Goal: Task Accomplishment & Management: Complete application form

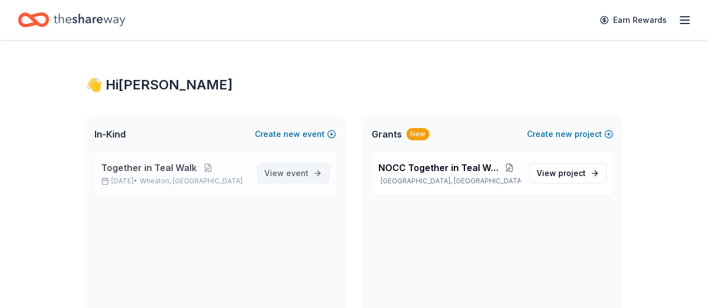
click at [282, 178] on span "View event" at bounding box center [286, 172] width 44 height 13
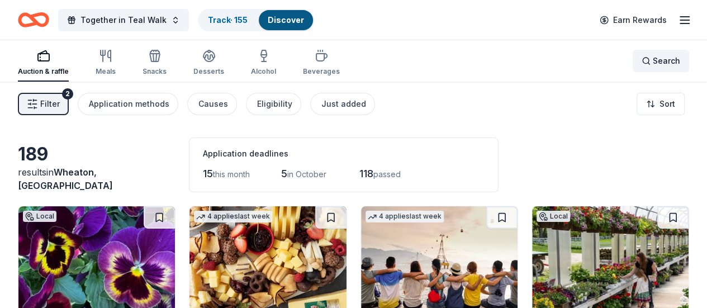
click at [641, 66] on div "Search" at bounding box center [660, 60] width 39 height 13
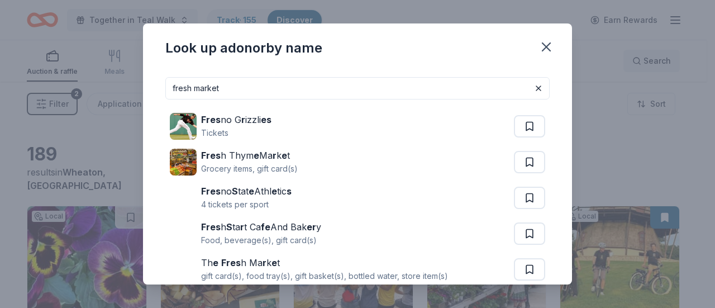
type input "fresh market"
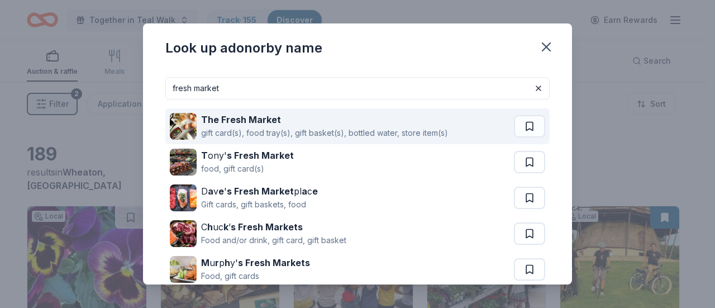
click at [226, 118] on strong "The Fresh Market" at bounding box center [241, 119] width 80 height 11
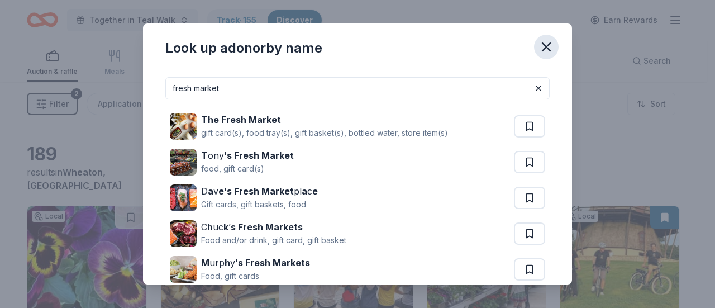
click at [545, 48] on icon "button" at bounding box center [547, 47] width 8 height 8
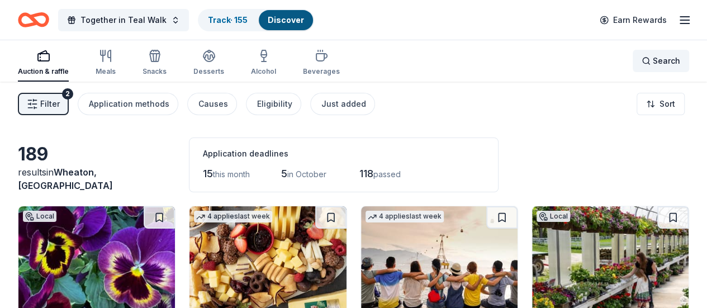
click at [664, 59] on span "Search" at bounding box center [666, 60] width 27 height 13
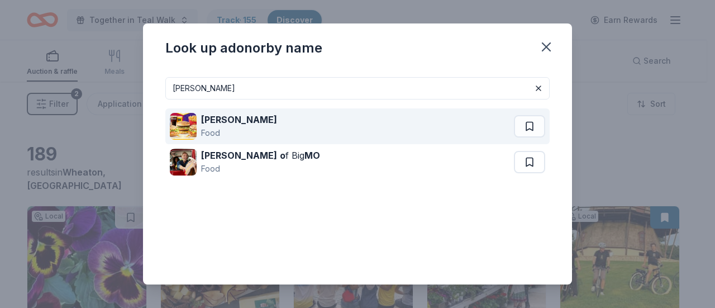
type input "mcdonald's"
click at [226, 129] on div "Food" at bounding box center [239, 132] width 76 height 13
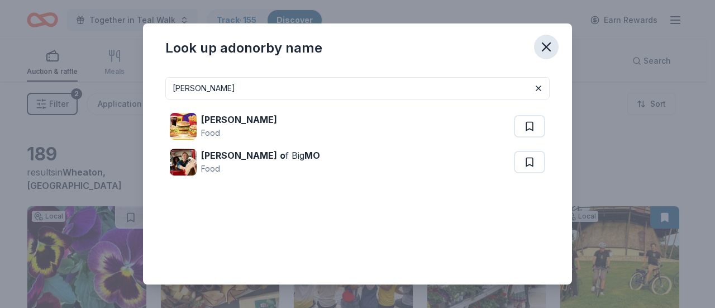
click at [554, 51] on button "button" at bounding box center [546, 47] width 25 height 25
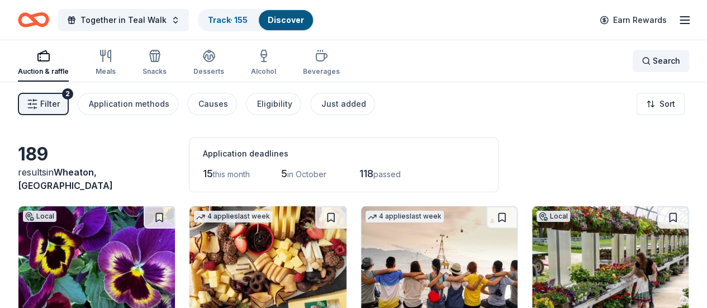
click at [657, 63] on span "Search" at bounding box center [666, 60] width 27 height 13
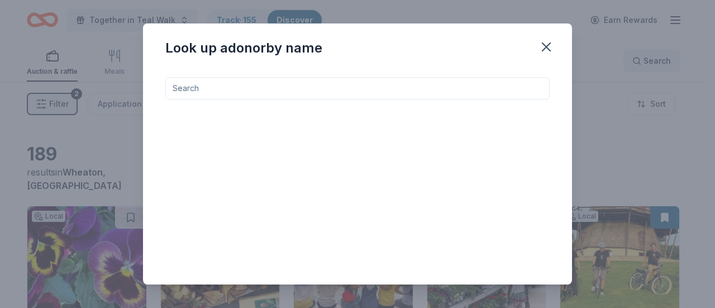
click at [657, 63] on div "Look up a donor by name" at bounding box center [357, 154] width 715 height 308
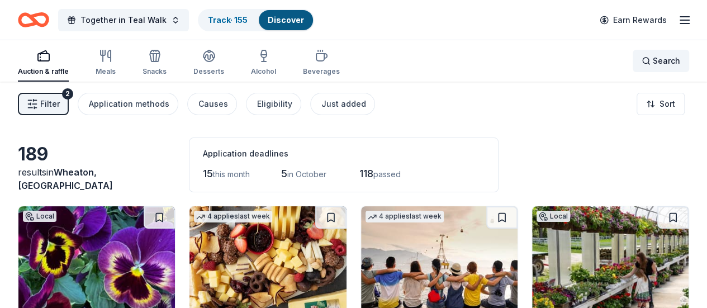
click at [656, 54] on span "Search" at bounding box center [666, 60] width 27 height 13
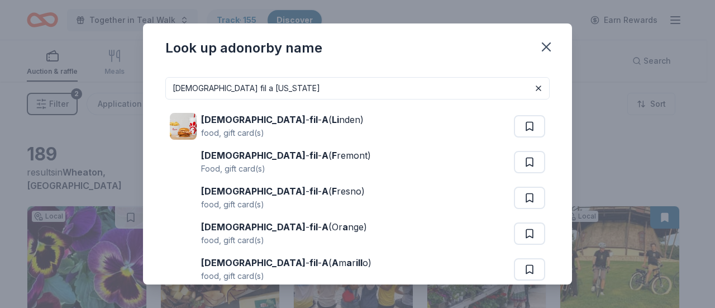
type input "chick fil a illinois"
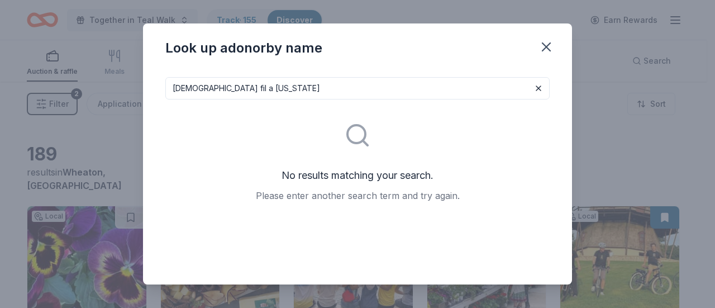
click at [654, 54] on div "Look up a donor by name chick fil a illinois No results matching your search. P…" at bounding box center [357, 154] width 715 height 308
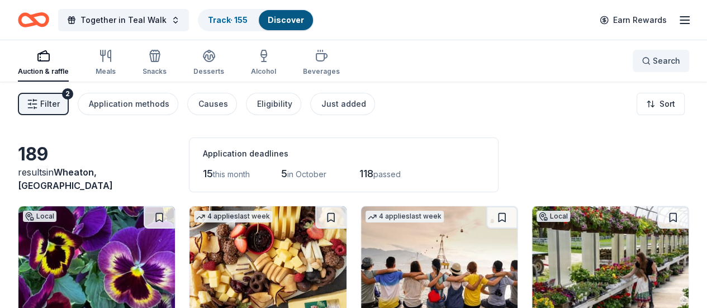
click at [632, 63] on button "Search" at bounding box center [660, 61] width 56 height 22
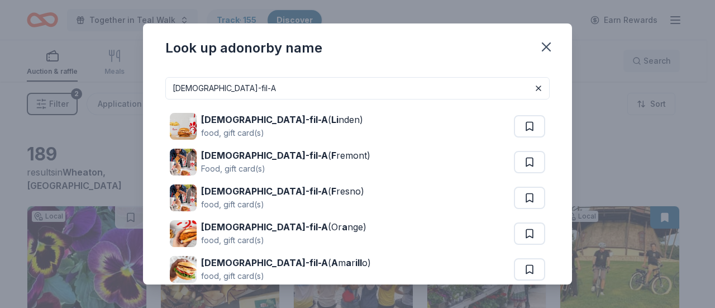
type input "Chick-fil-A"
click at [493, 93] on input "Chick-fil-A" at bounding box center [357, 88] width 384 height 22
click at [546, 49] on icon "button" at bounding box center [547, 47] width 16 height 16
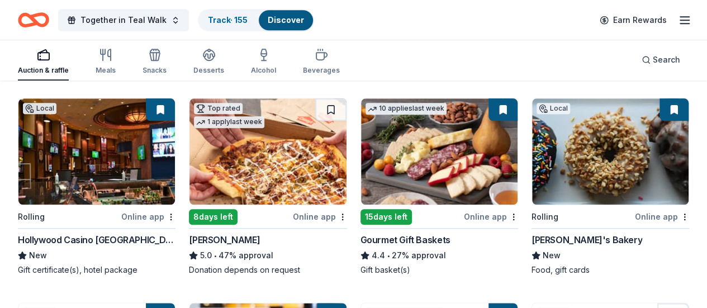
scroll to position [529, 0]
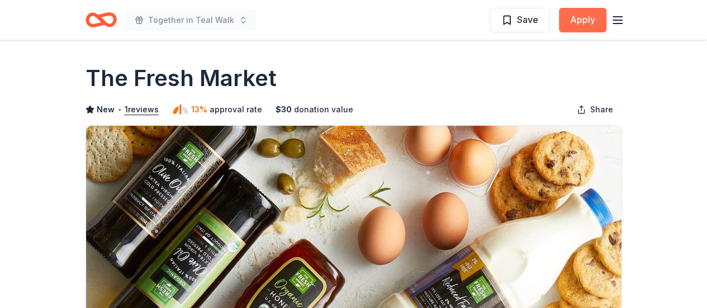
click at [582, 15] on button "Apply" at bounding box center [582, 20] width 47 height 25
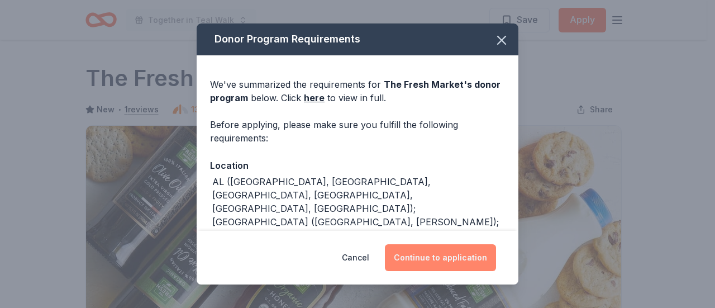
click at [428, 260] on button "Continue to application" at bounding box center [440, 257] width 111 height 27
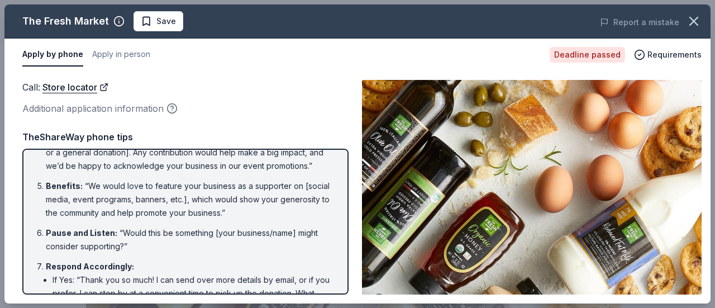
scroll to position [170, 0]
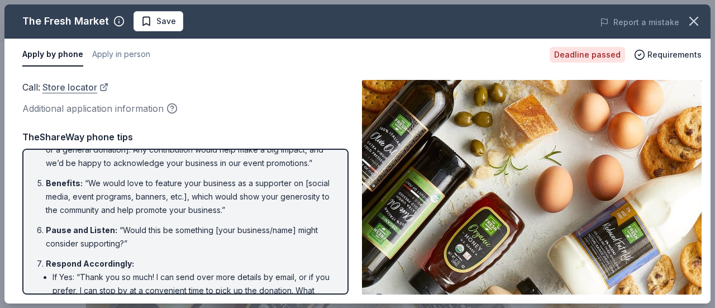
click at [63, 88] on link "Store locator" at bounding box center [75, 87] width 66 height 15
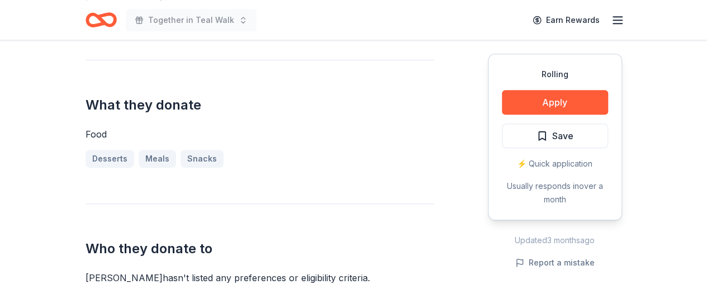
scroll to position [404, 0]
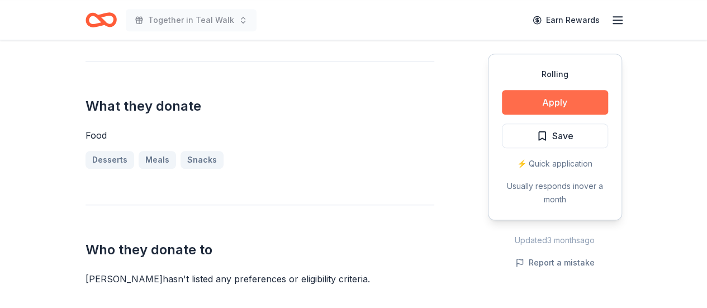
click at [540, 107] on button "Apply" at bounding box center [555, 102] width 106 height 25
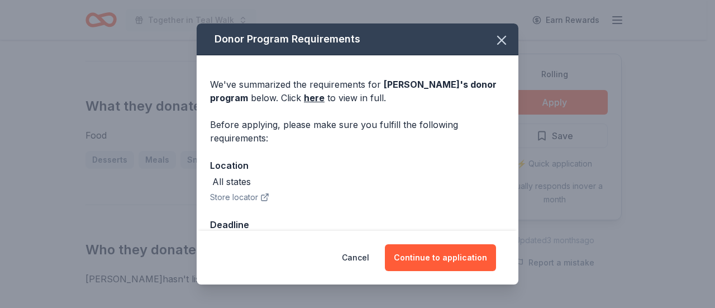
click at [217, 203] on button "Store locator" at bounding box center [239, 197] width 59 height 13
click at [224, 198] on button "Store locator" at bounding box center [239, 197] width 59 height 13
click at [494, 35] on icon "button" at bounding box center [502, 40] width 16 height 16
